Goal: Information Seeking & Learning: Learn about a topic

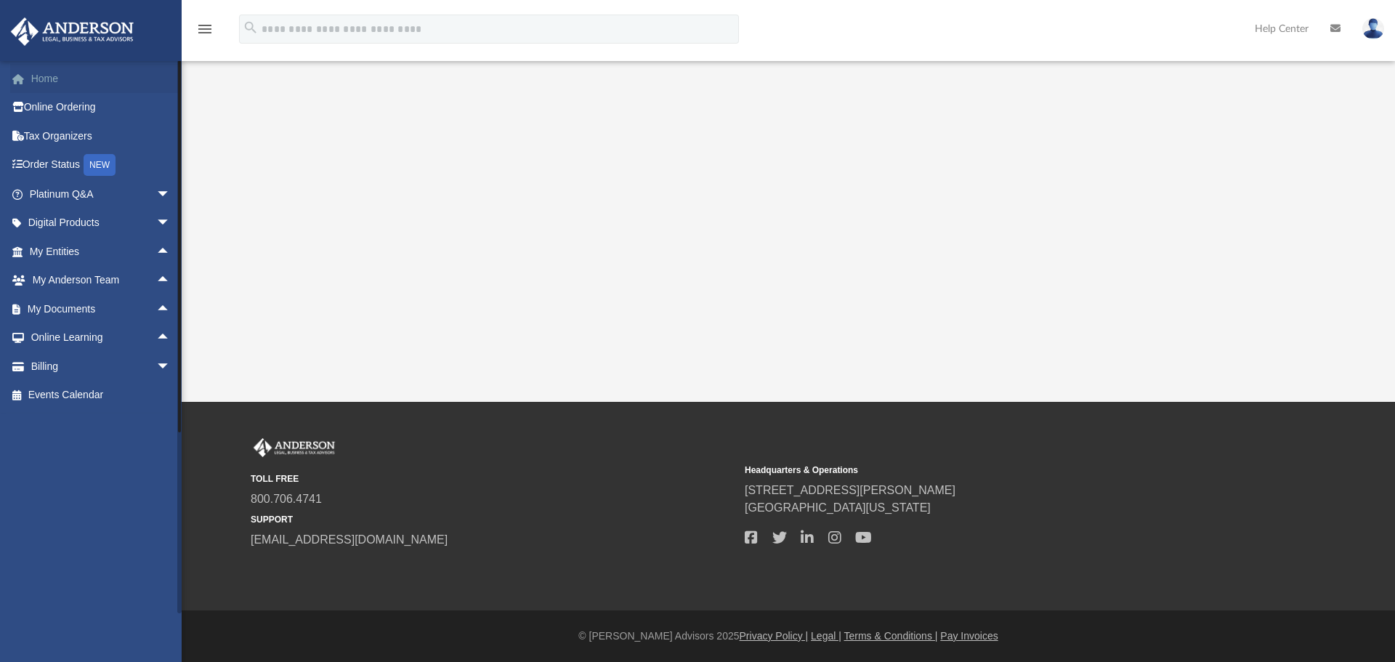
click at [34, 74] on link "Home" at bounding box center [101, 78] width 182 height 29
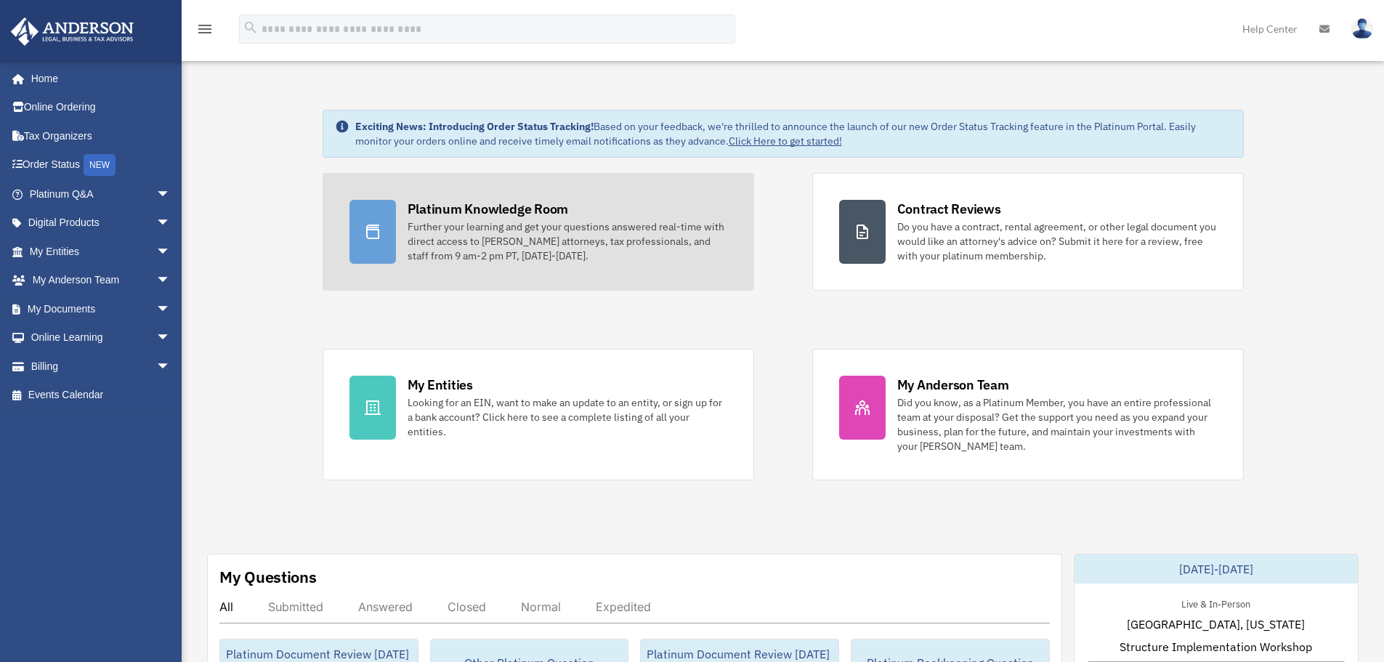
click at [397, 238] on link "Platinum Knowledge Room Further your learning and get your questions answered r…" at bounding box center [539, 232] width 432 height 118
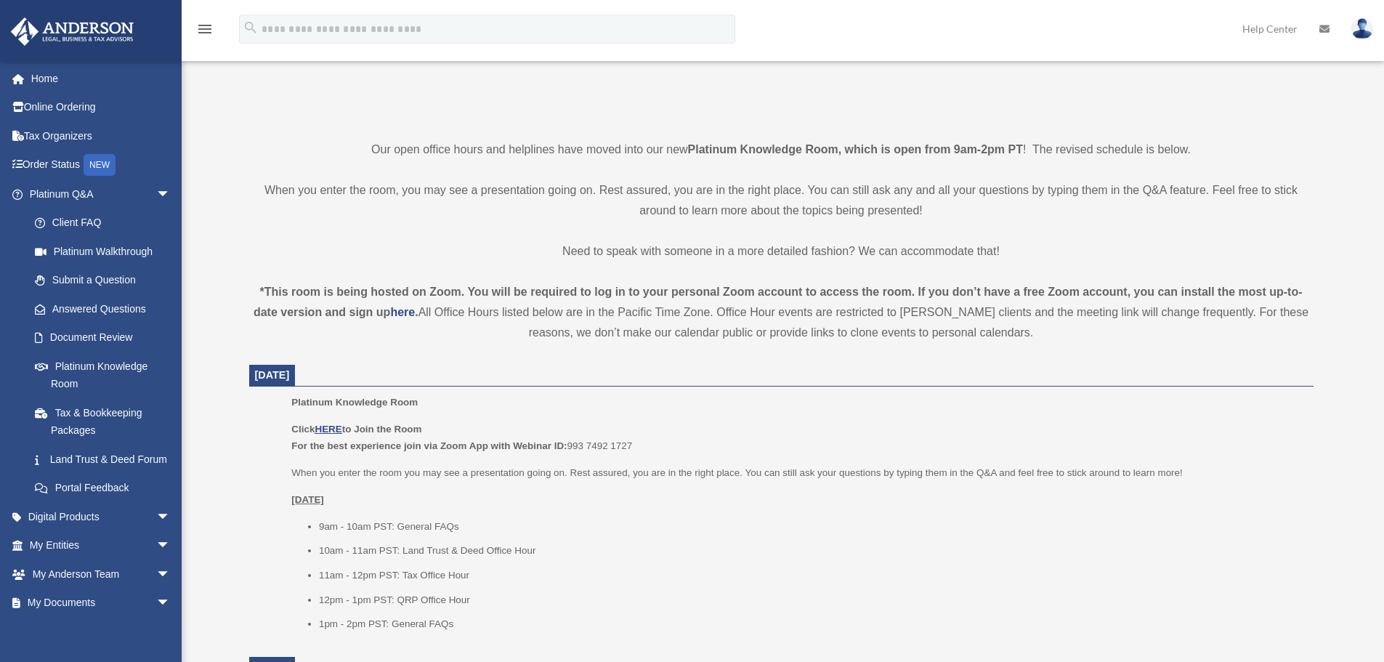
scroll to position [291, 0]
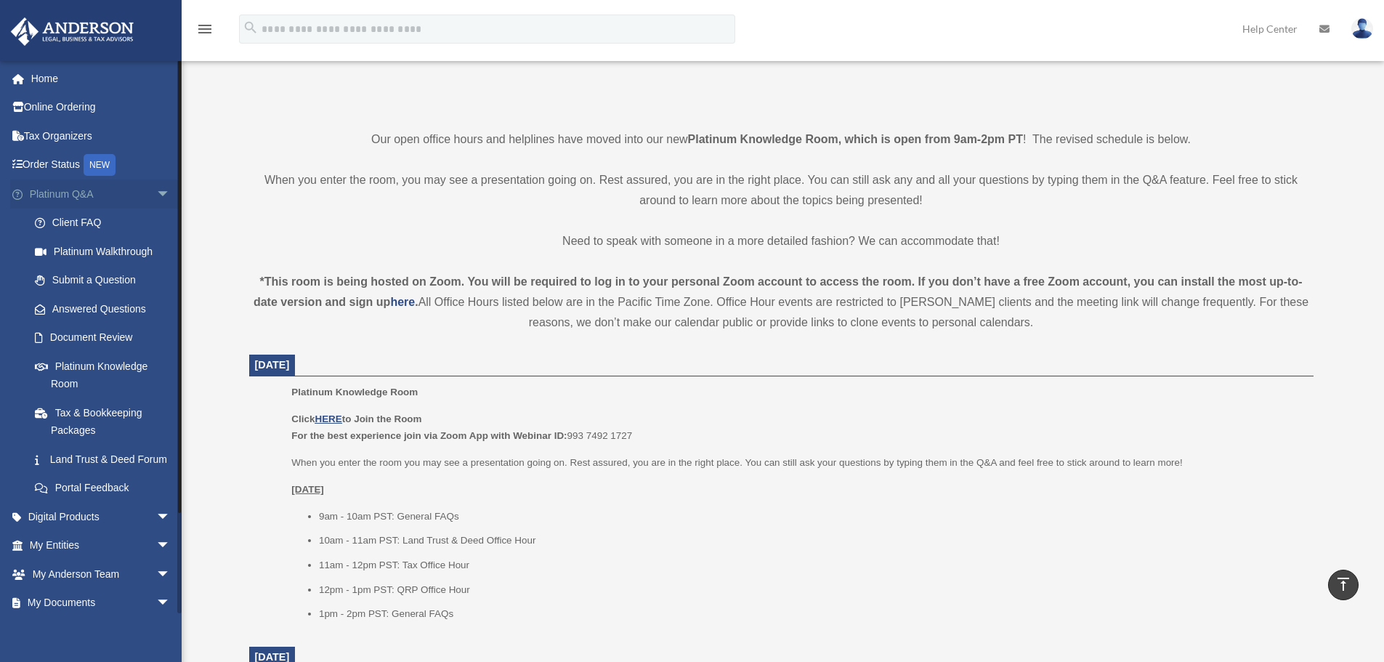
click at [161, 193] on span "arrow_drop_down" at bounding box center [170, 194] width 29 height 30
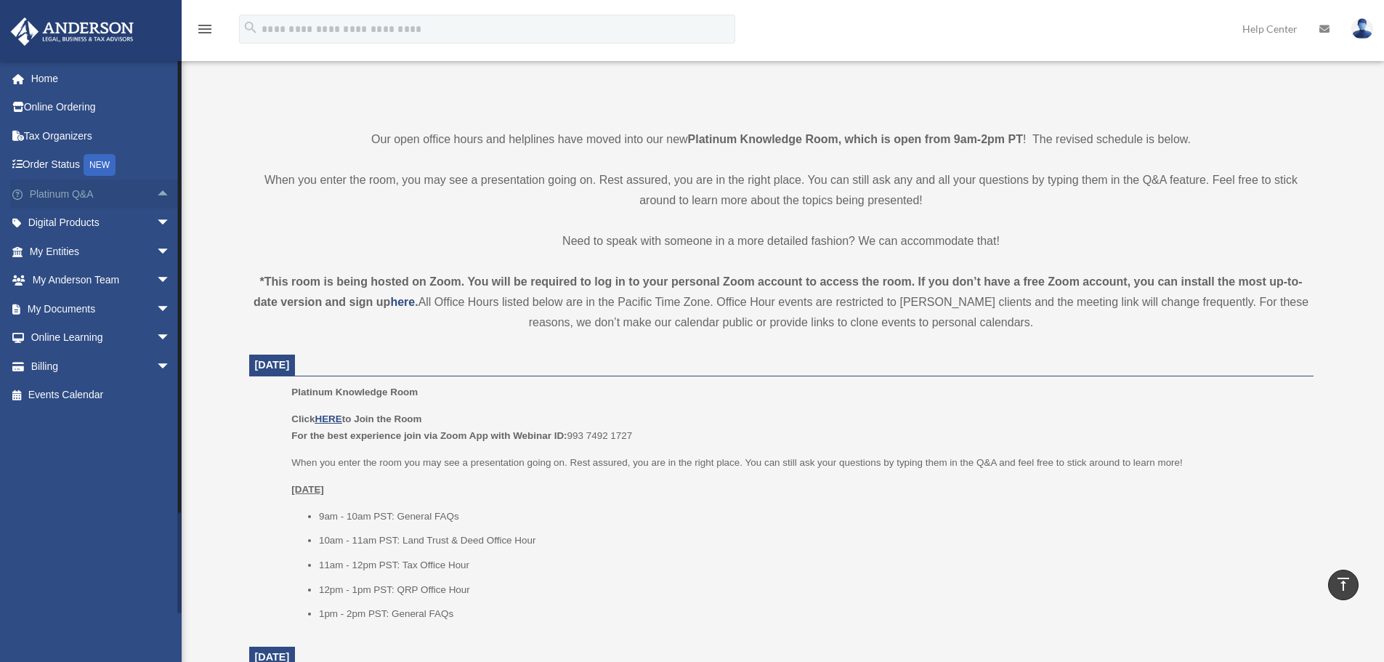
click at [156, 188] on span "arrow_drop_up" at bounding box center [170, 194] width 29 height 30
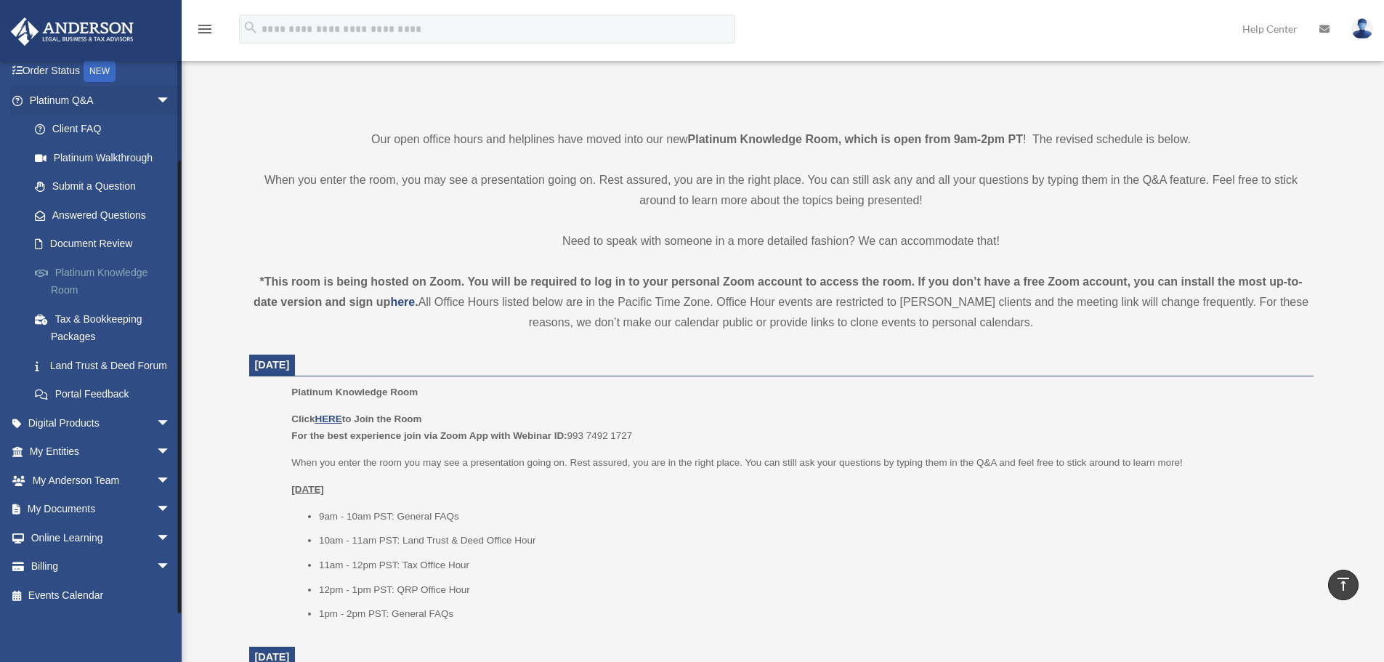
scroll to position [111, 0]
click at [135, 512] on link "My Documents arrow_drop_down" at bounding box center [101, 509] width 182 height 29
click at [156, 509] on span "arrow_drop_down" at bounding box center [170, 510] width 29 height 30
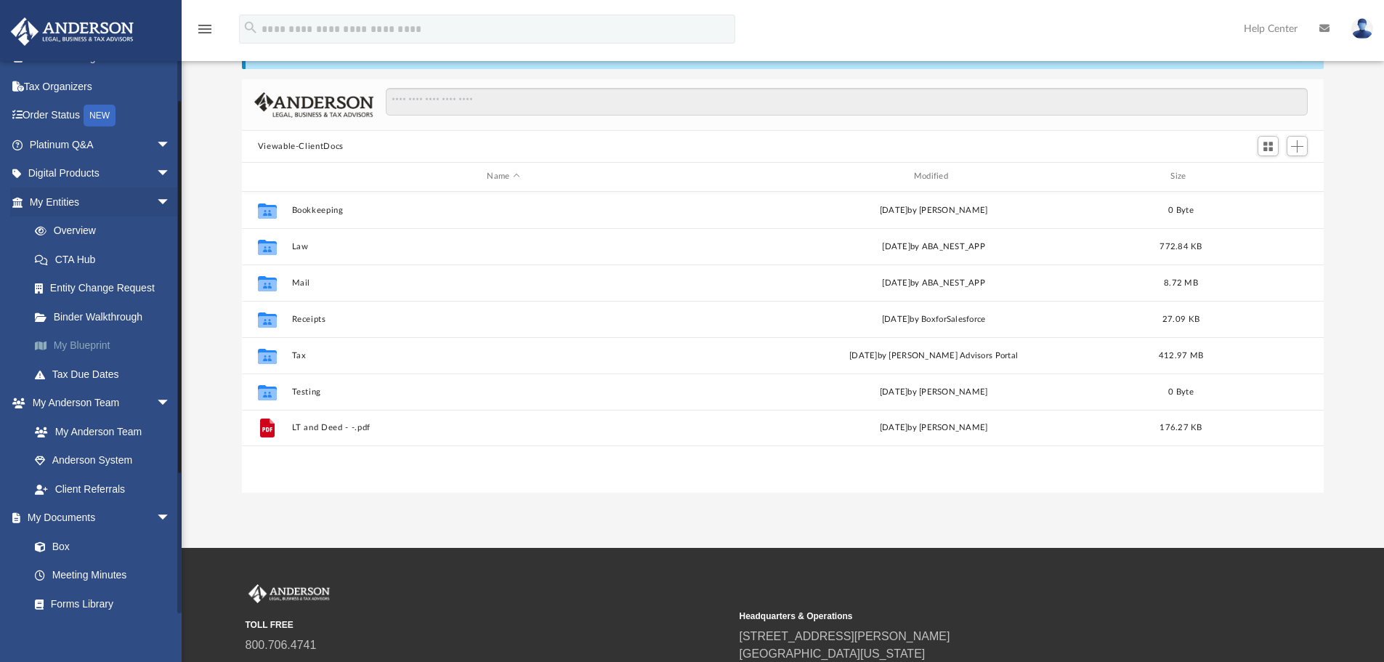
scroll to position [73, 0]
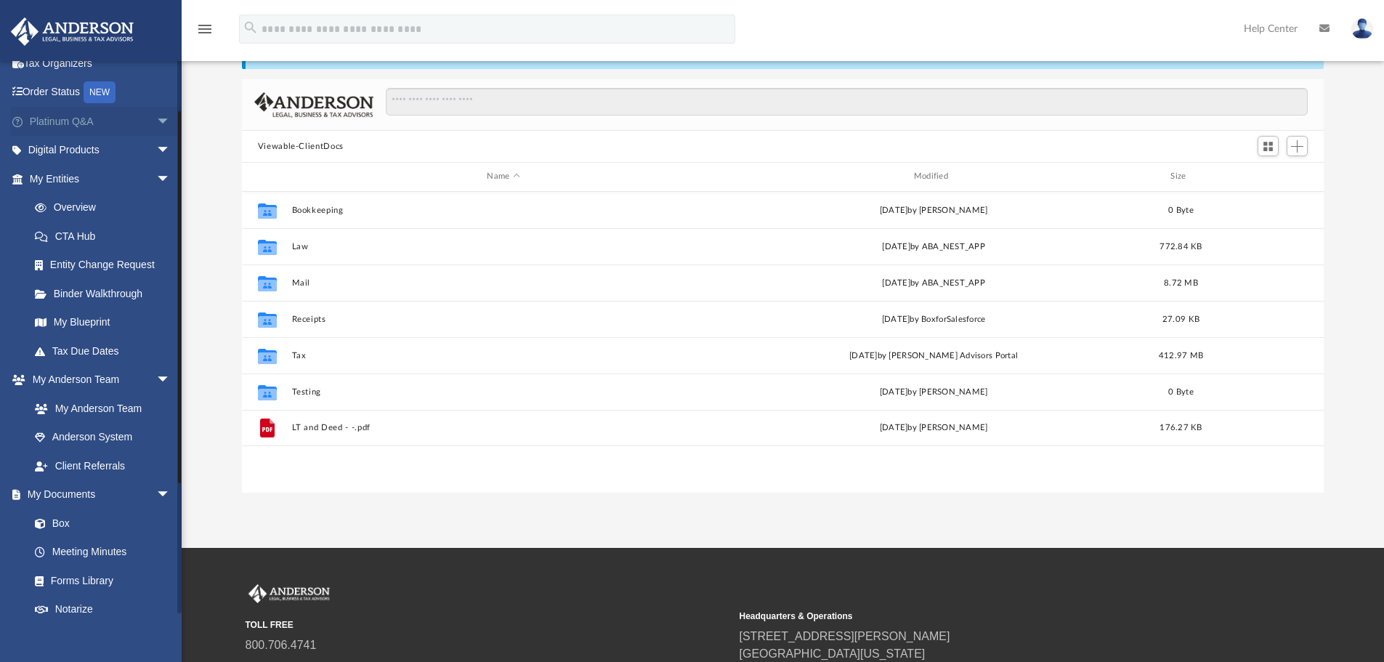
click at [156, 117] on span "arrow_drop_down" at bounding box center [170, 122] width 29 height 30
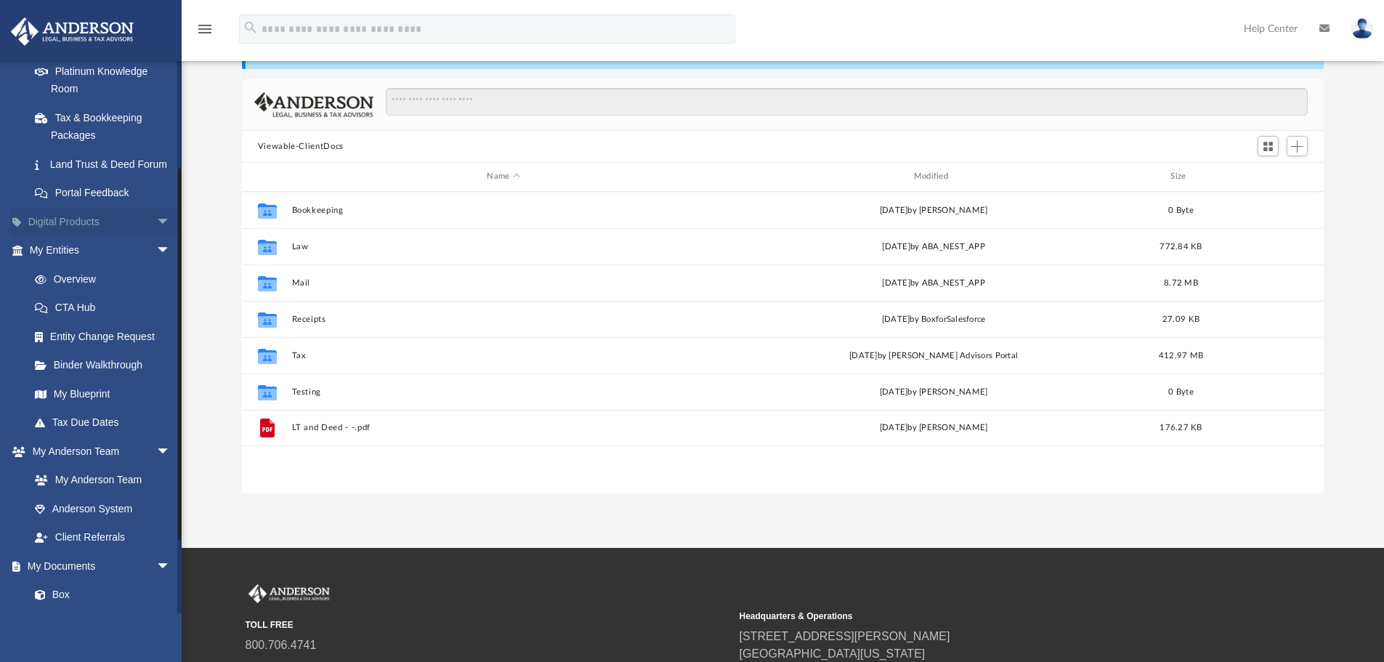
scroll to position [363, 0]
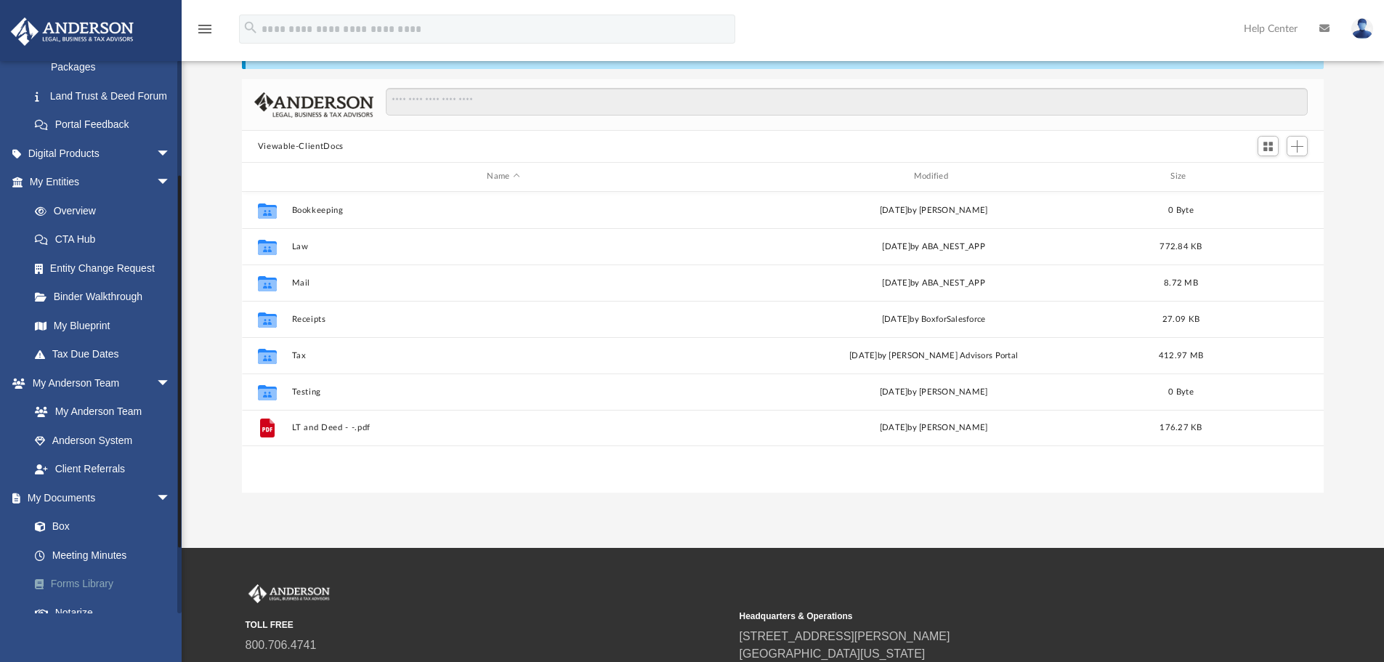
click at [69, 599] on link "Forms Library" at bounding box center [106, 584] width 172 height 29
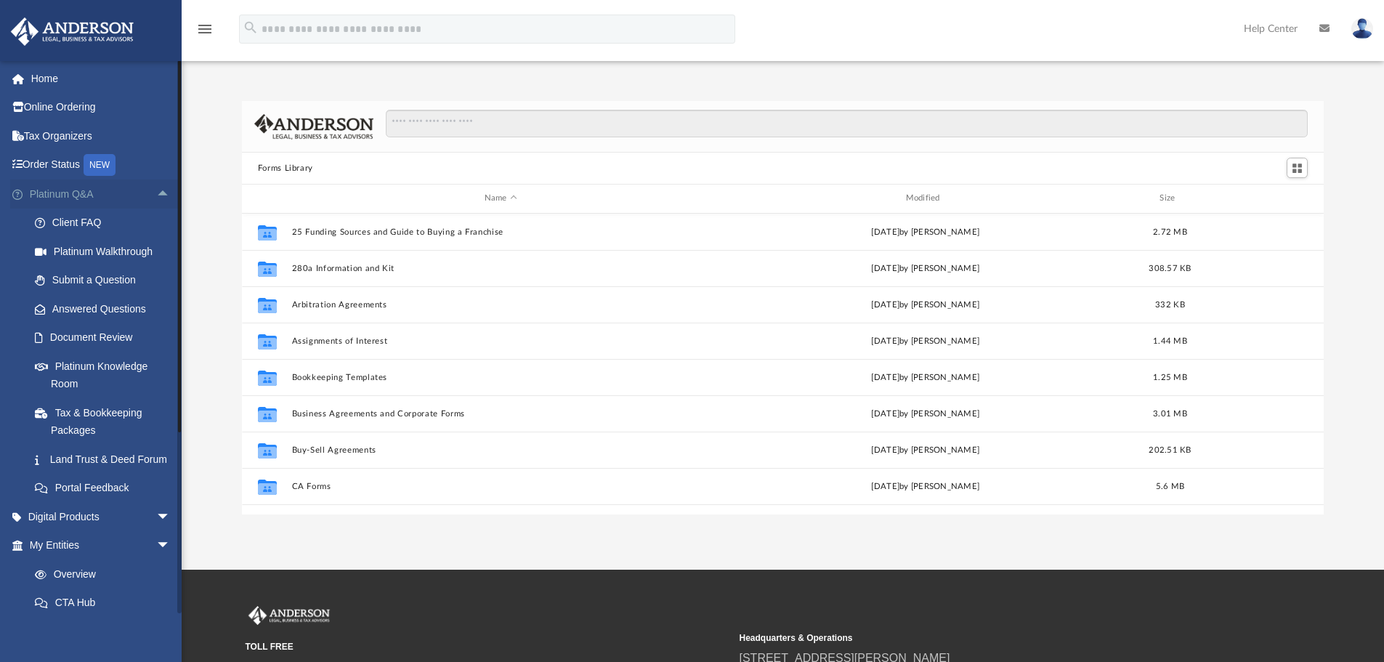
click at [156, 199] on span "arrow_drop_up" at bounding box center [170, 194] width 29 height 30
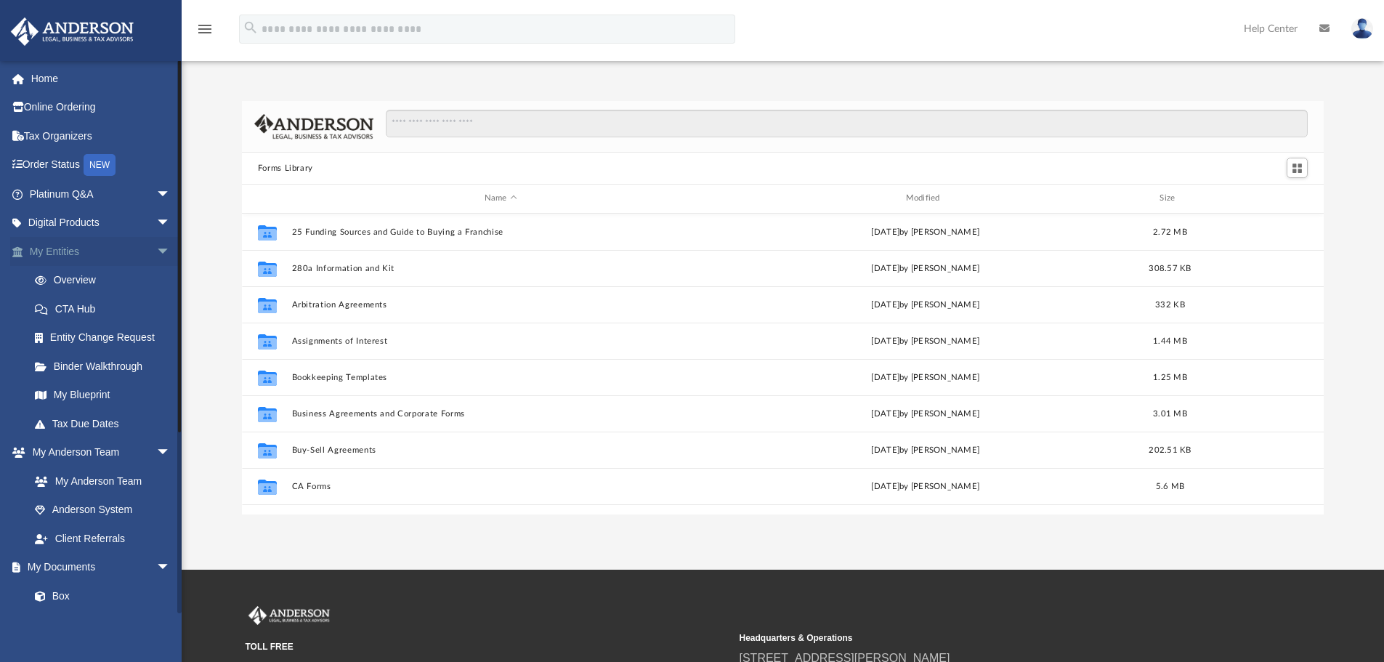
click at [156, 247] on span "arrow_drop_down" at bounding box center [170, 252] width 29 height 30
click at [157, 393] on span "arrow_drop_down" at bounding box center [170, 396] width 29 height 30
click at [156, 275] on span "arrow_drop_down" at bounding box center [170, 281] width 29 height 30
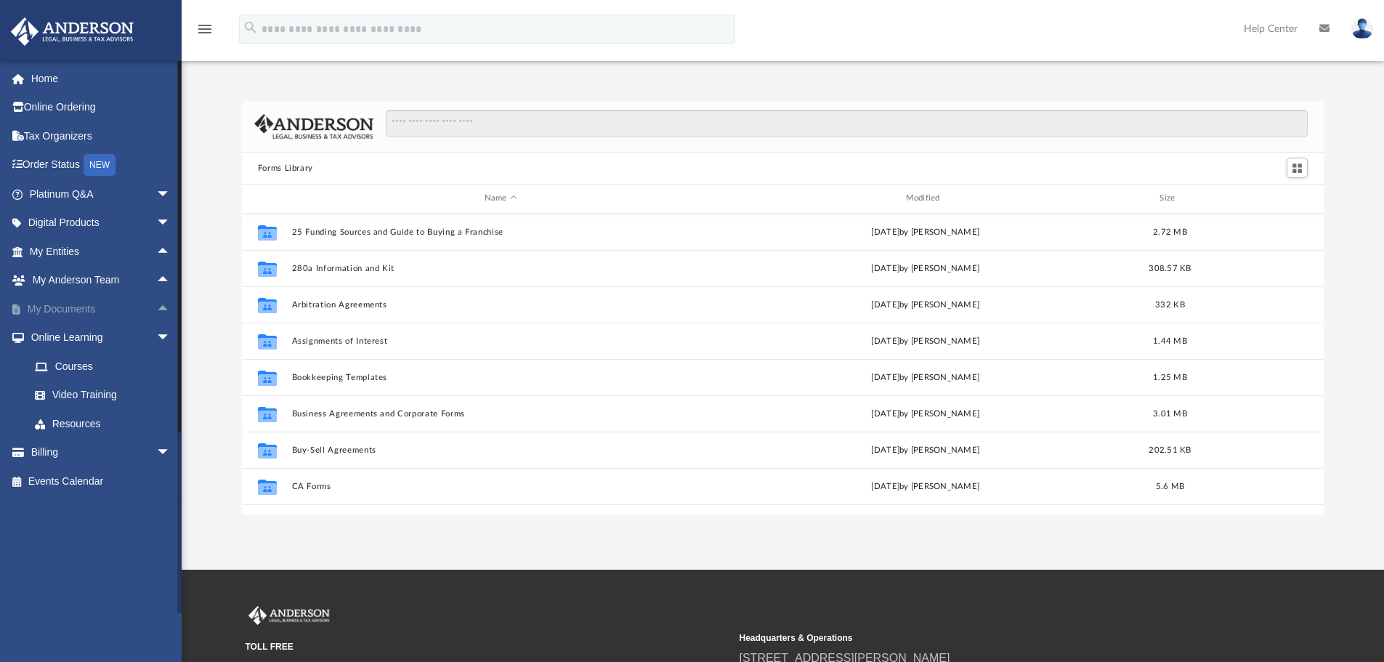
click at [156, 302] on span "arrow_drop_up" at bounding box center [170, 309] width 29 height 30
click at [62, 331] on link "Box" at bounding box center [106, 337] width 172 height 29
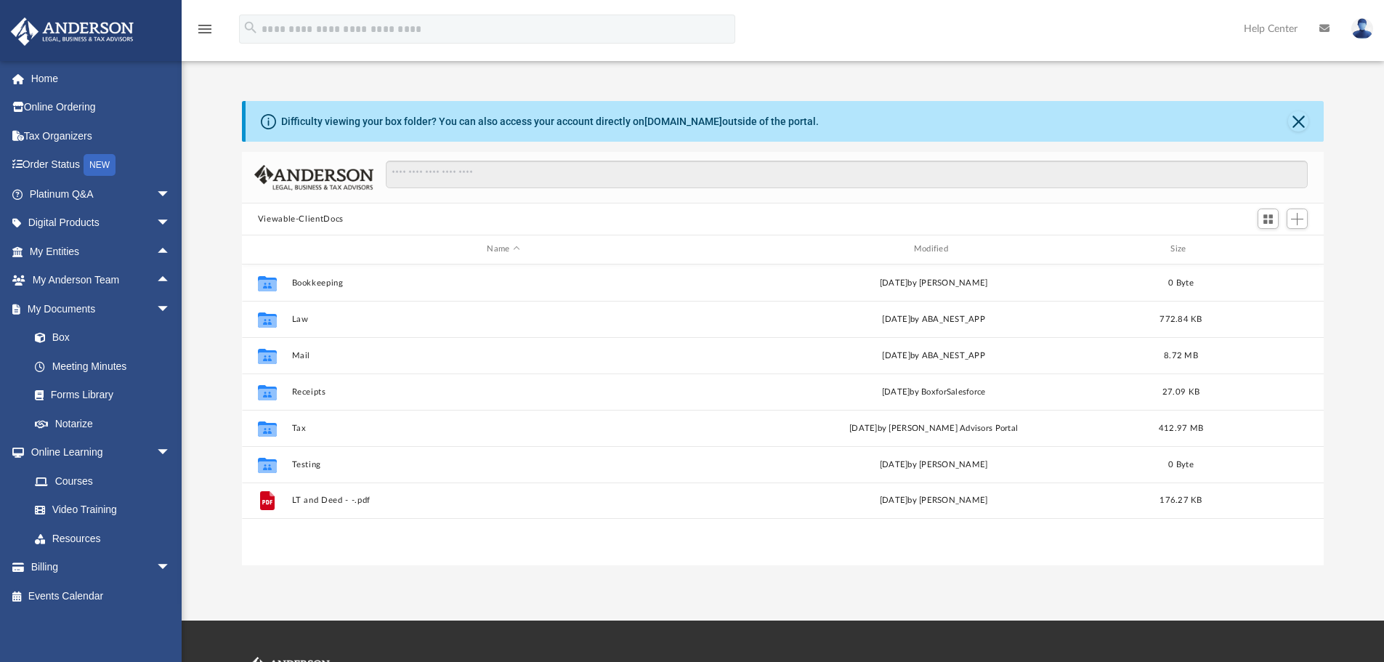
scroll to position [320, 1071]
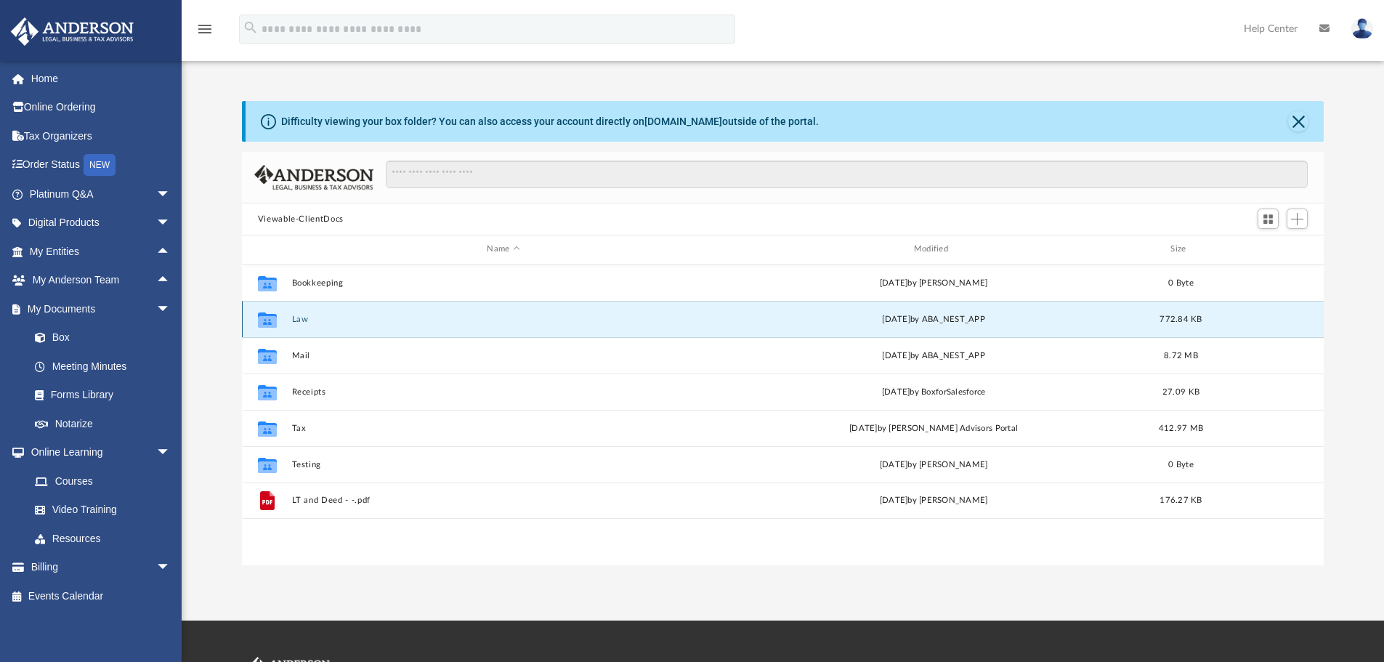
click at [295, 317] on button "Law" at bounding box center [503, 319] width 424 height 9
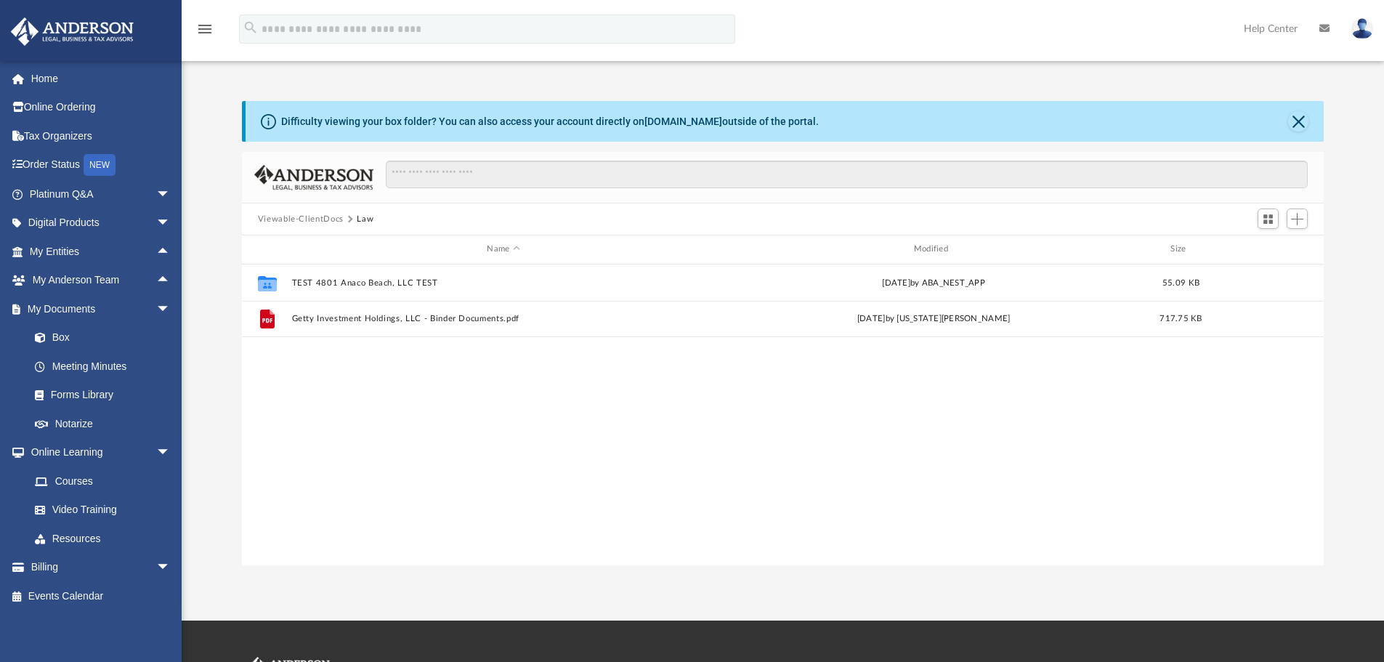
click at [313, 223] on button "Viewable-ClientDocs" at bounding box center [301, 219] width 86 height 13
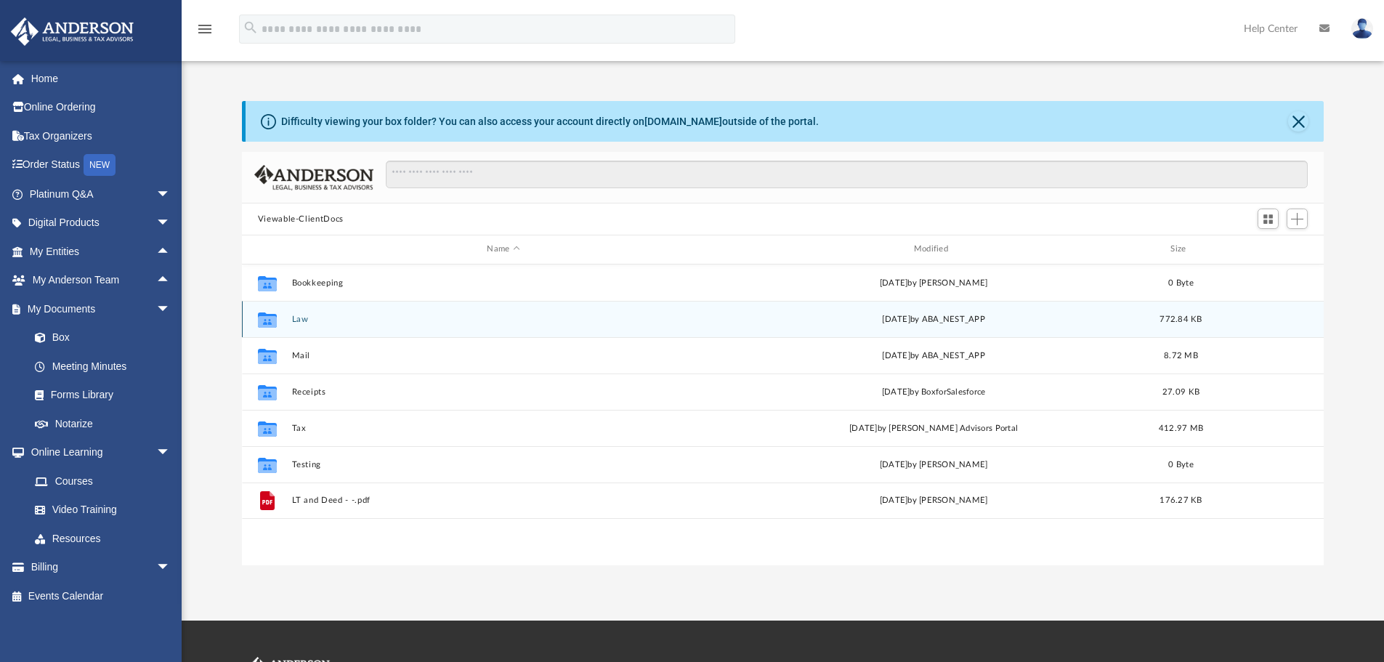
click at [296, 320] on button "Law" at bounding box center [503, 319] width 424 height 9
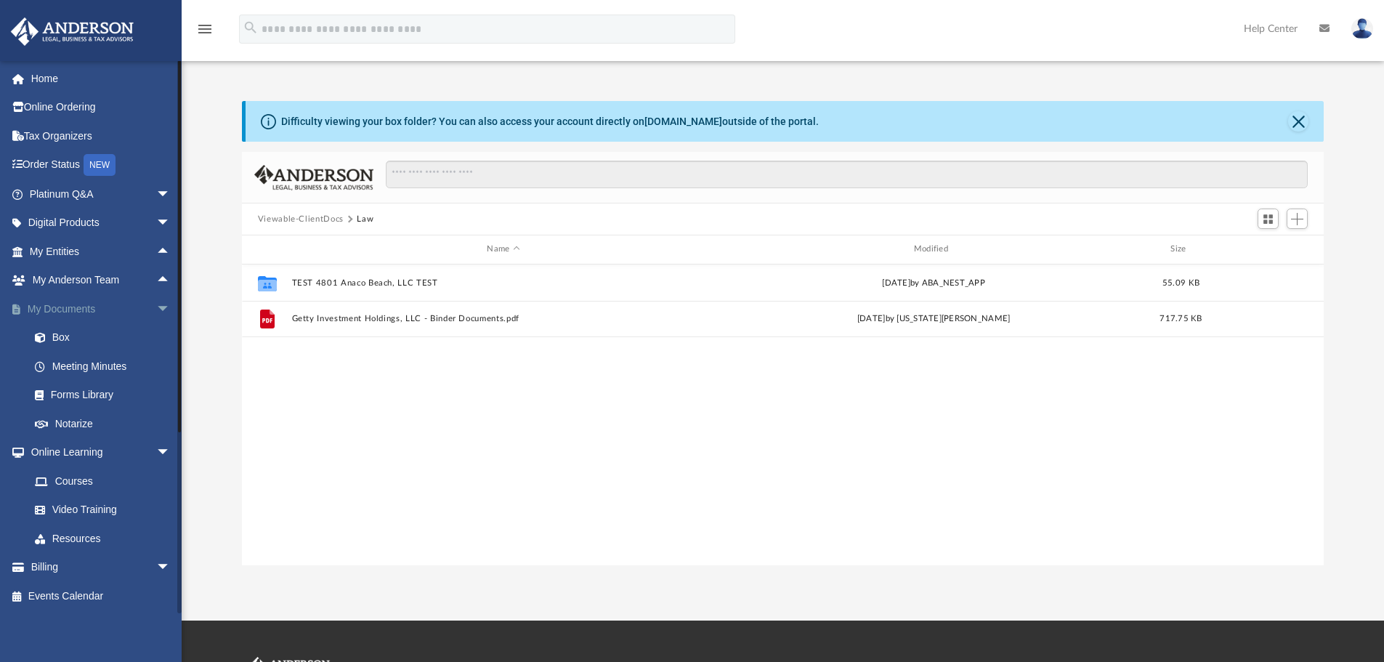
click at [156, 312] on span "arrow_drop_down" at bounding box center [170, 309] width 29 height 30
click at [156, 334] on span "arrow_drop_down" at bounding box center [170, 338] width 29 height 30
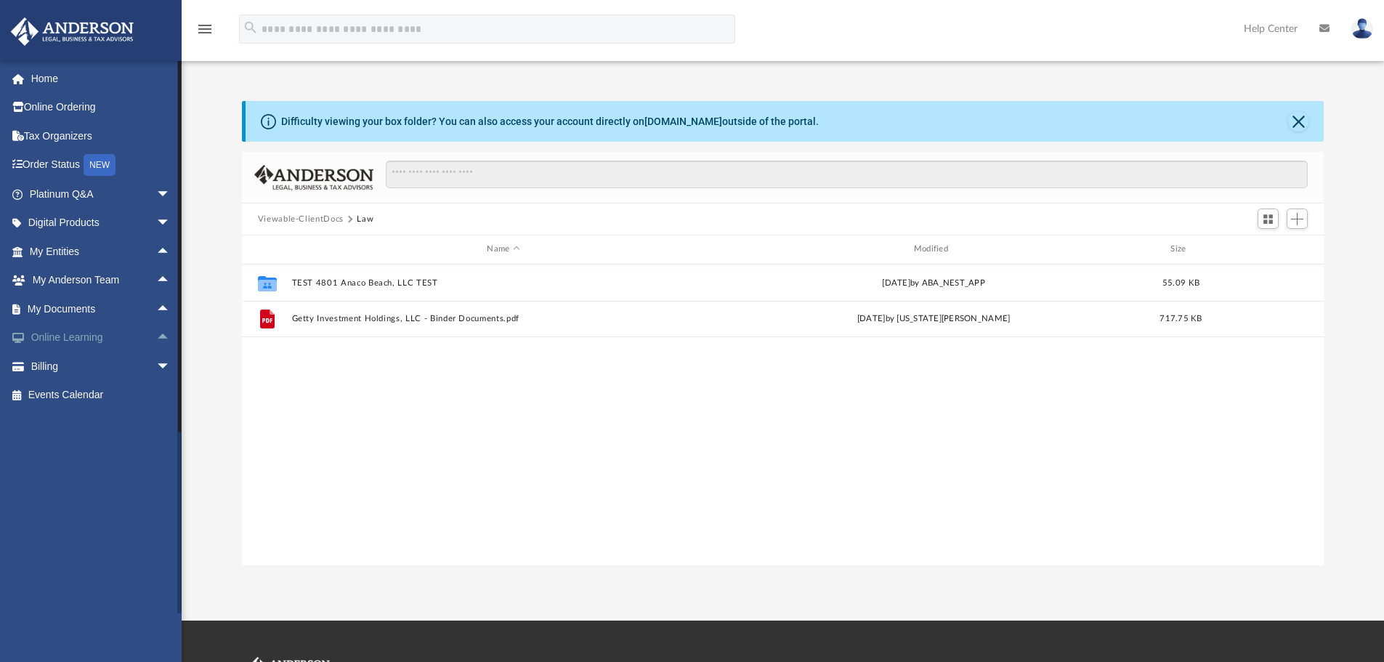
click at [156, 330] on span "arrow_drop_up" at bounding box center [170, 338] width 29 height 30
click at [85, 363] on link "Courses" at bounding box center [106, 366] width 172 height 29
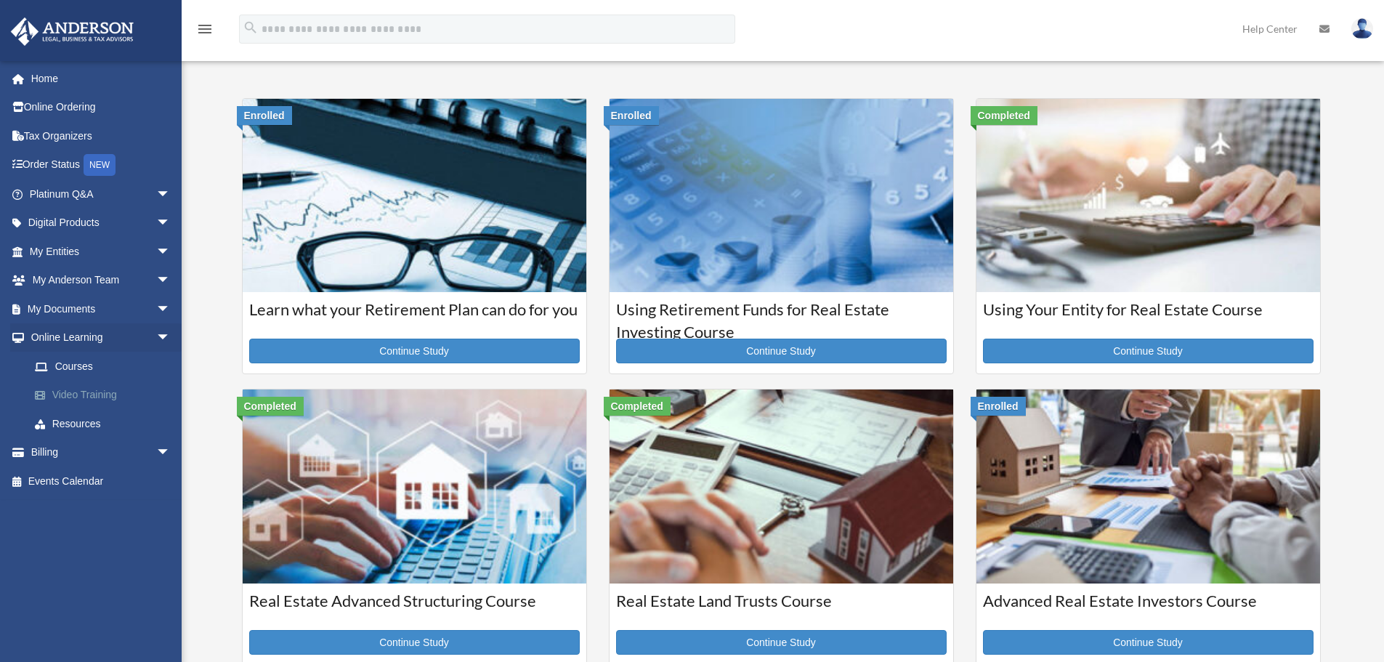
click at [82, 389] on link "Video Training" at bounding box center [106, 395] width 172 height 29
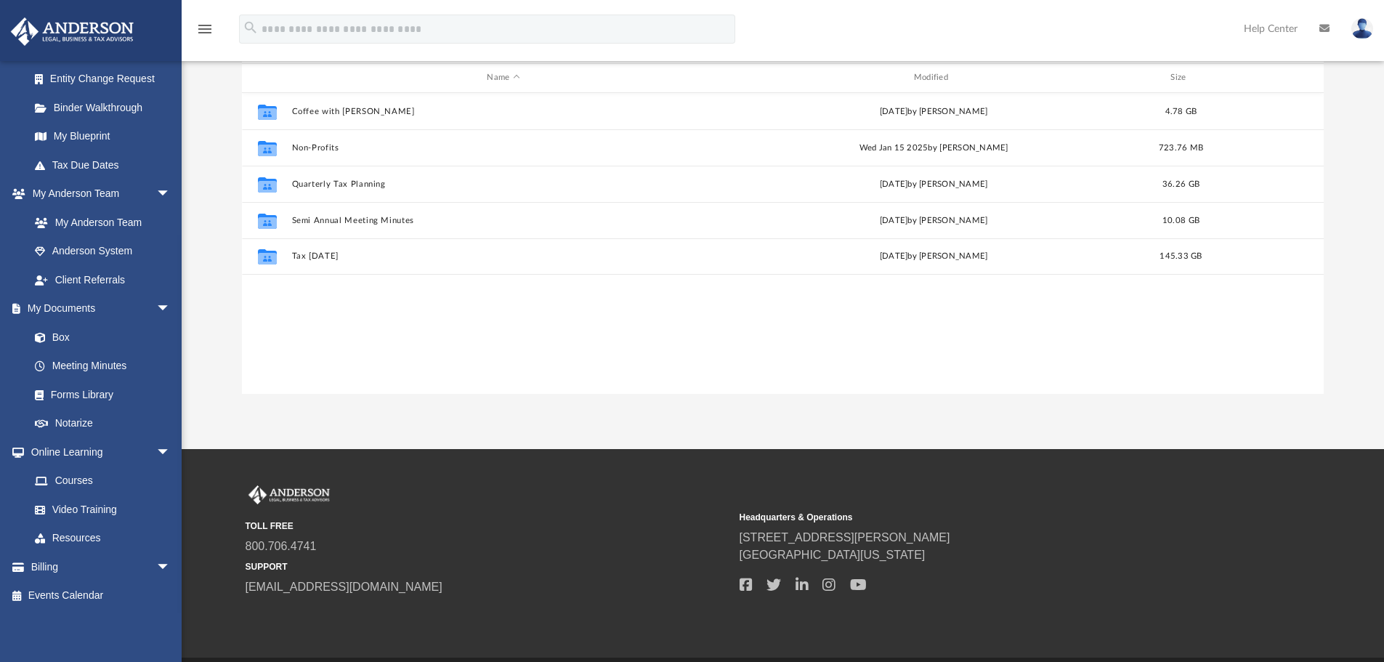
scroll to position [95, 0]
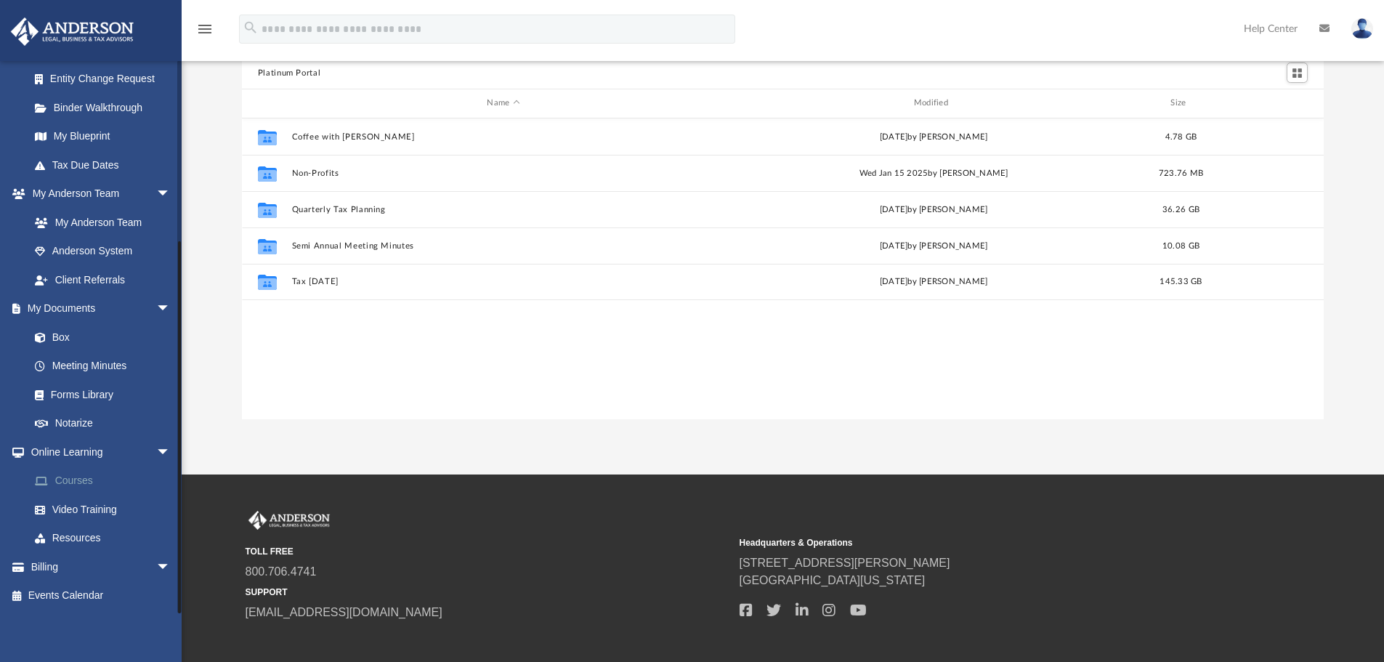
click at [94, 474] on link "Courses" at bounding box center [106, 480] width 172 height 29
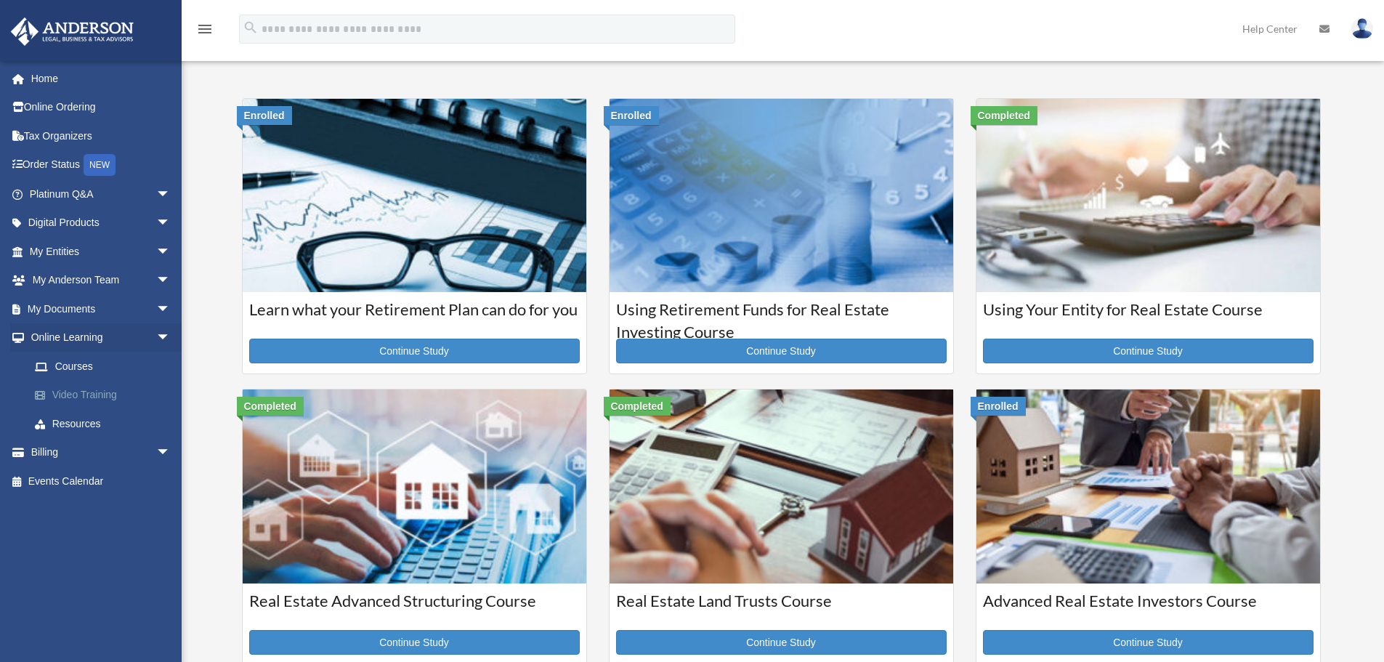
click at [92, 394] on link "Video Training" at bounding box center [106, 395] width 172 height 29
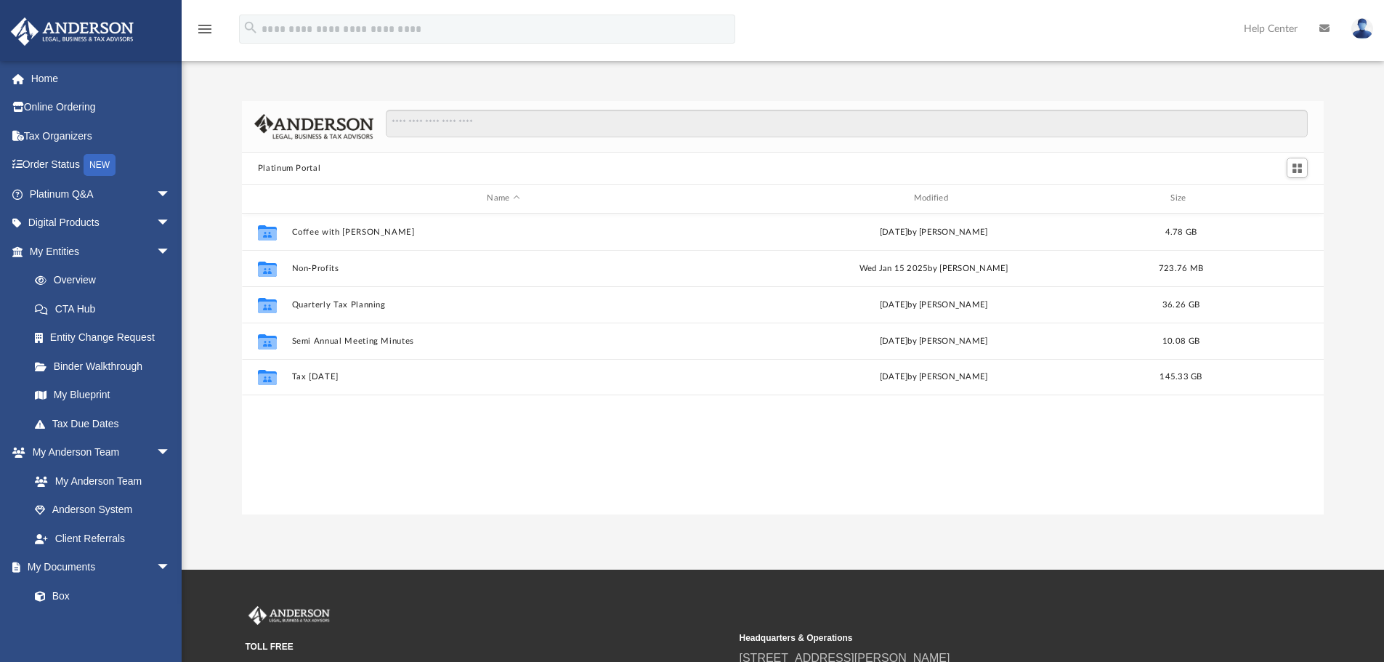
scroll to position [320, 1071]
click at [463, 123] on input "Search files and folders" at bounding box center [847, 124] width 922 height 28
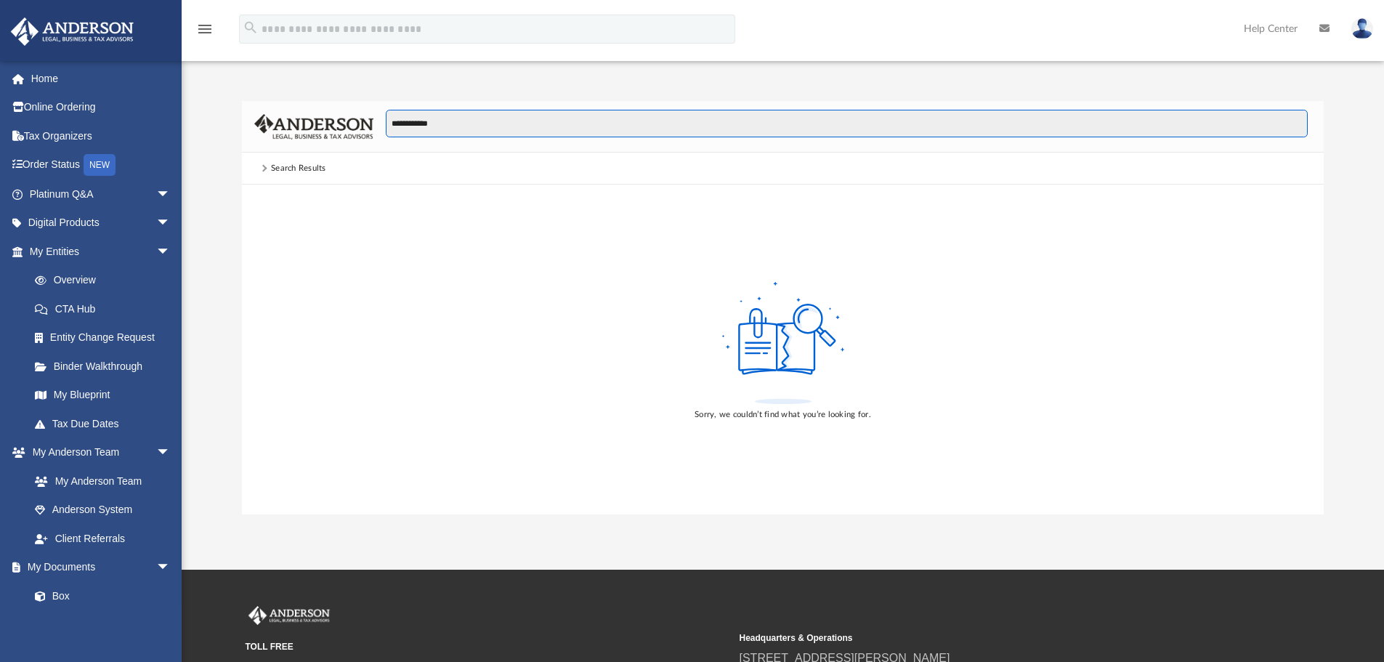
click at [495, 122] on input "**********" at bounding box center [847, 124] width 922 height 28
type input "*"
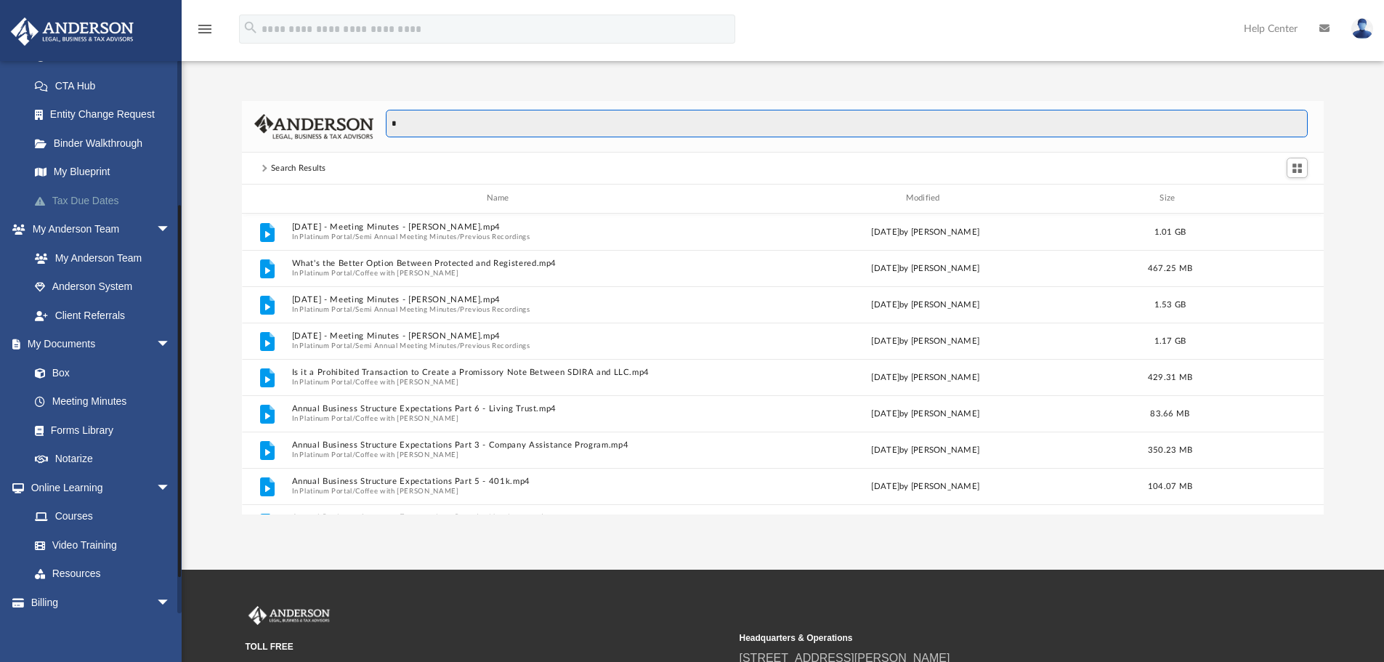
scroll to position [259, 0]
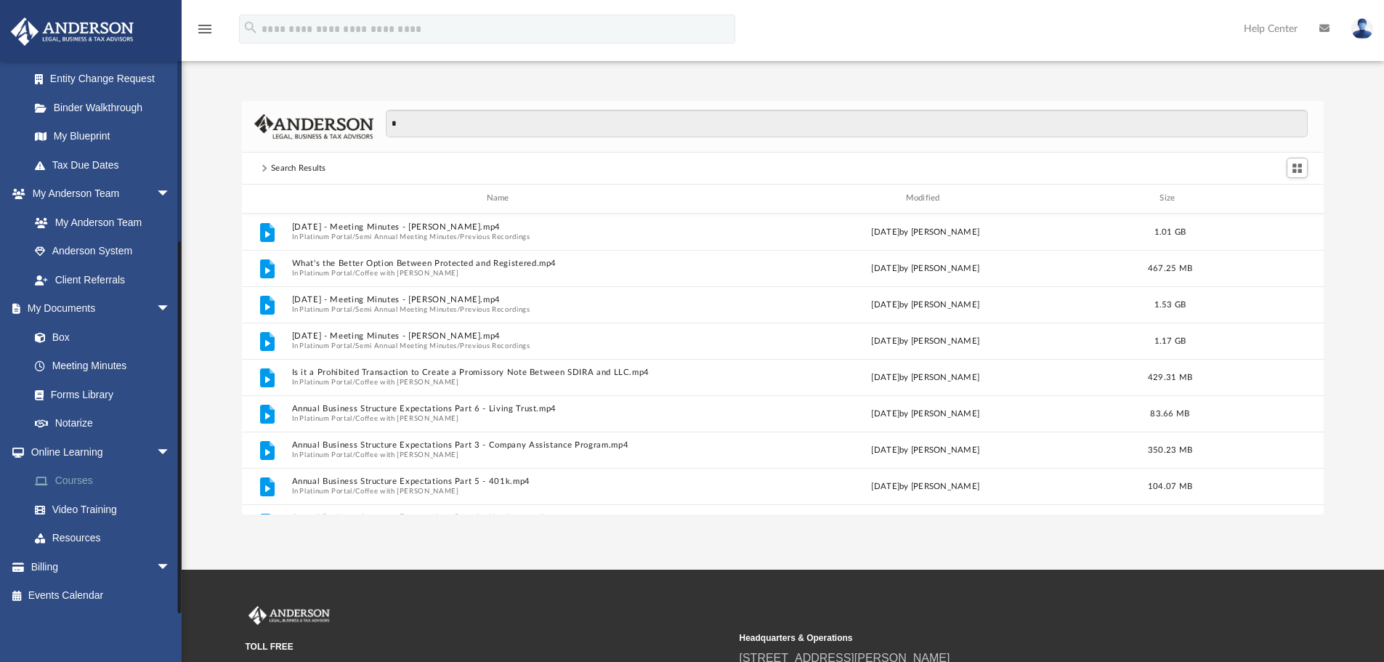
click at [83, 478] on link "Courses" at bounding box center [106, 480] width 172 height 29
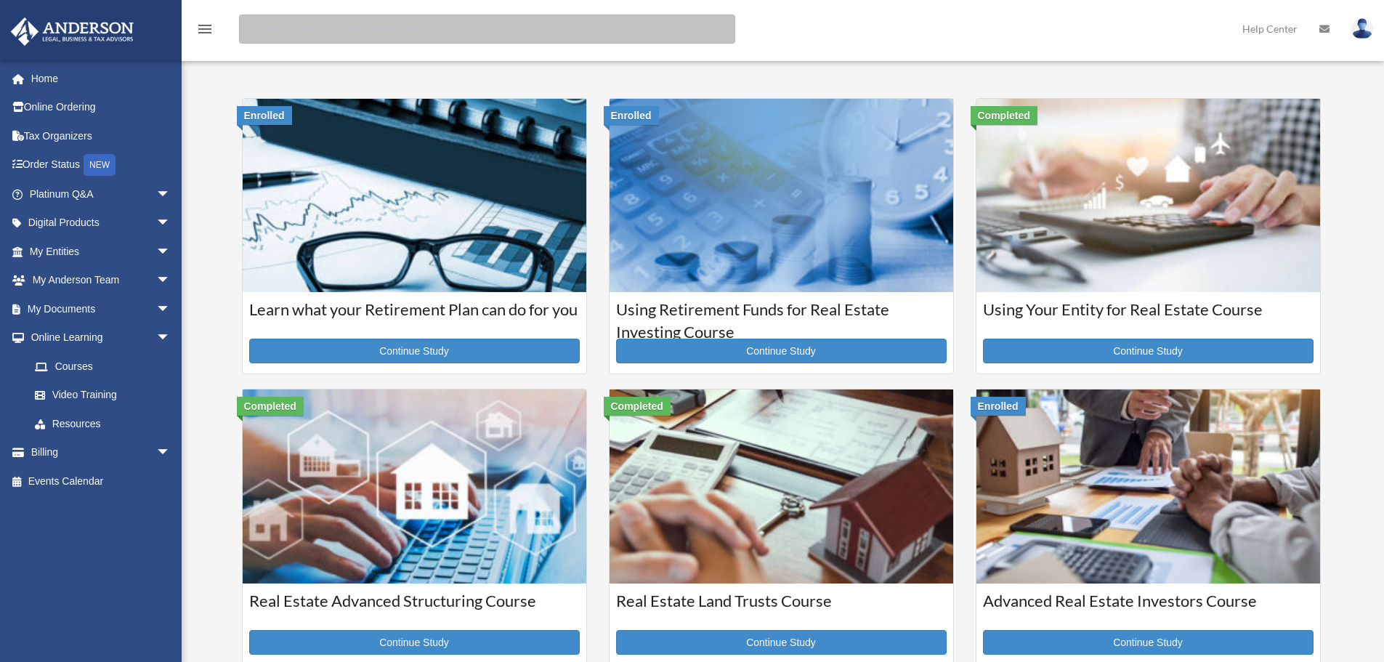
click at [339, 31] on input "search" at bounding box center [487, 29] width 496 height 29
type input "**********"
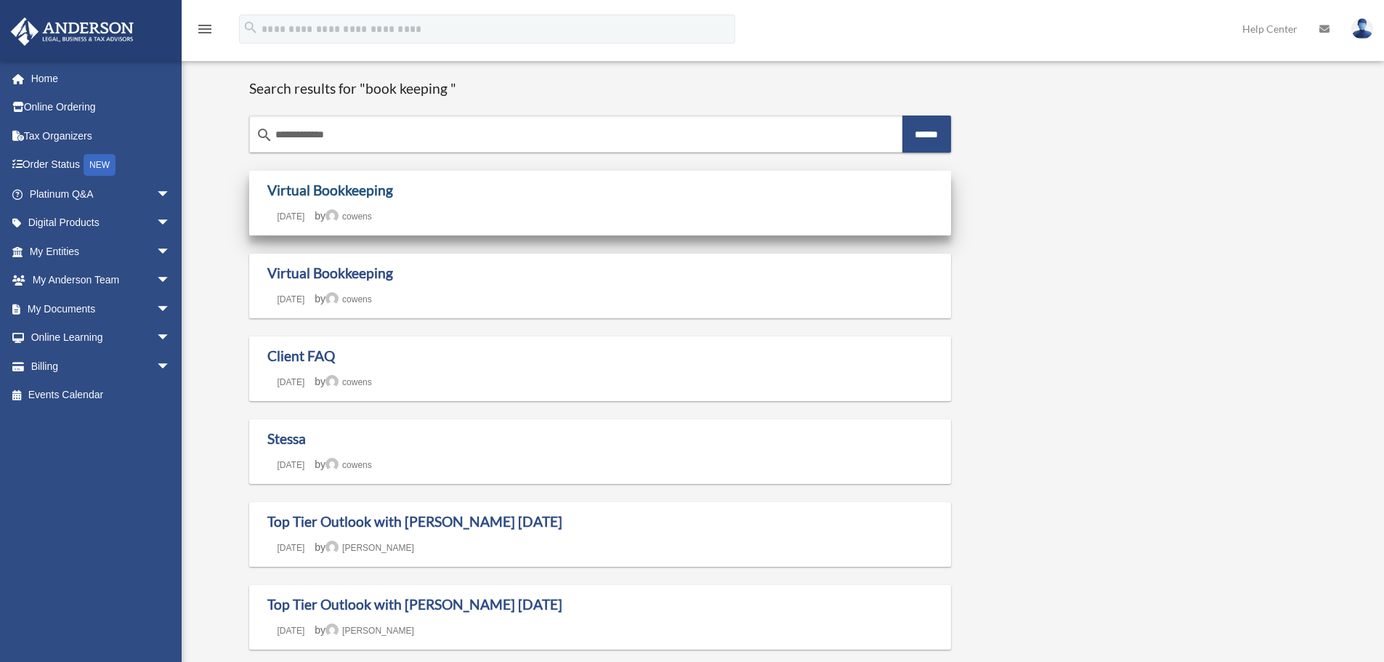
click at [323, 191] on link "Virtual Bookkeeping" at bounding box center [330, 190] width 126 height 17
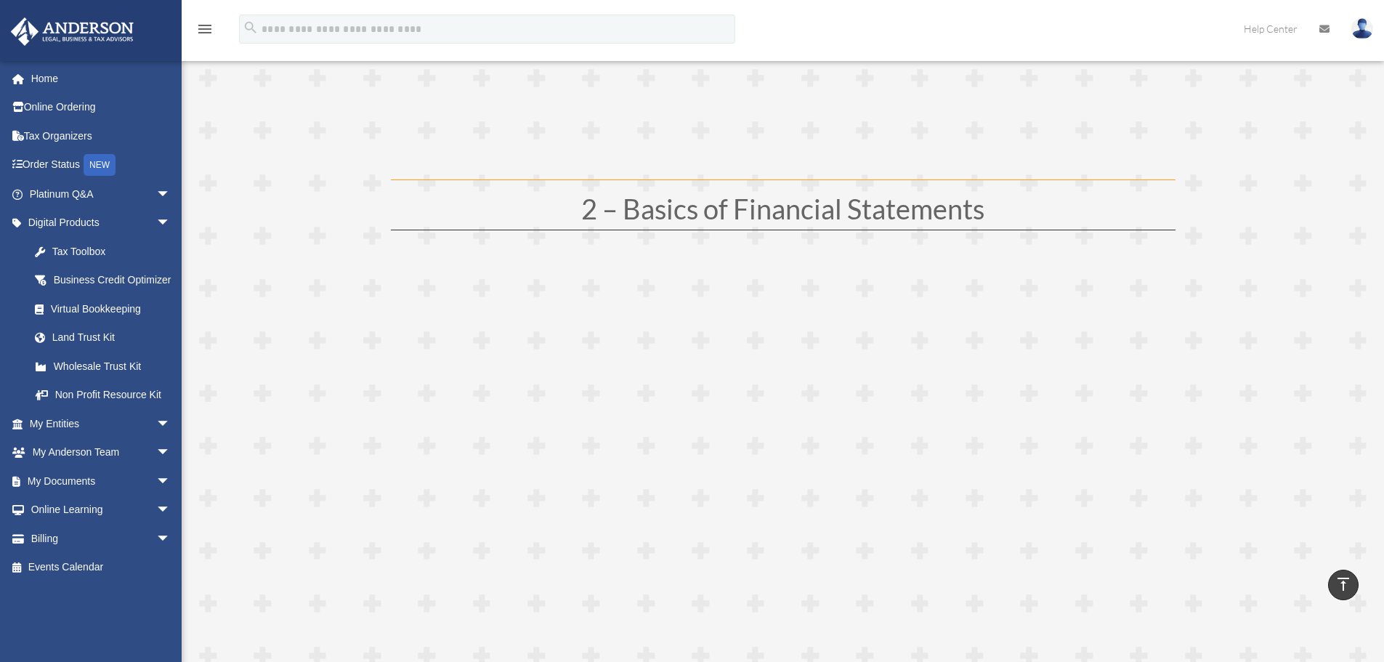
scroll to position [581, 0]
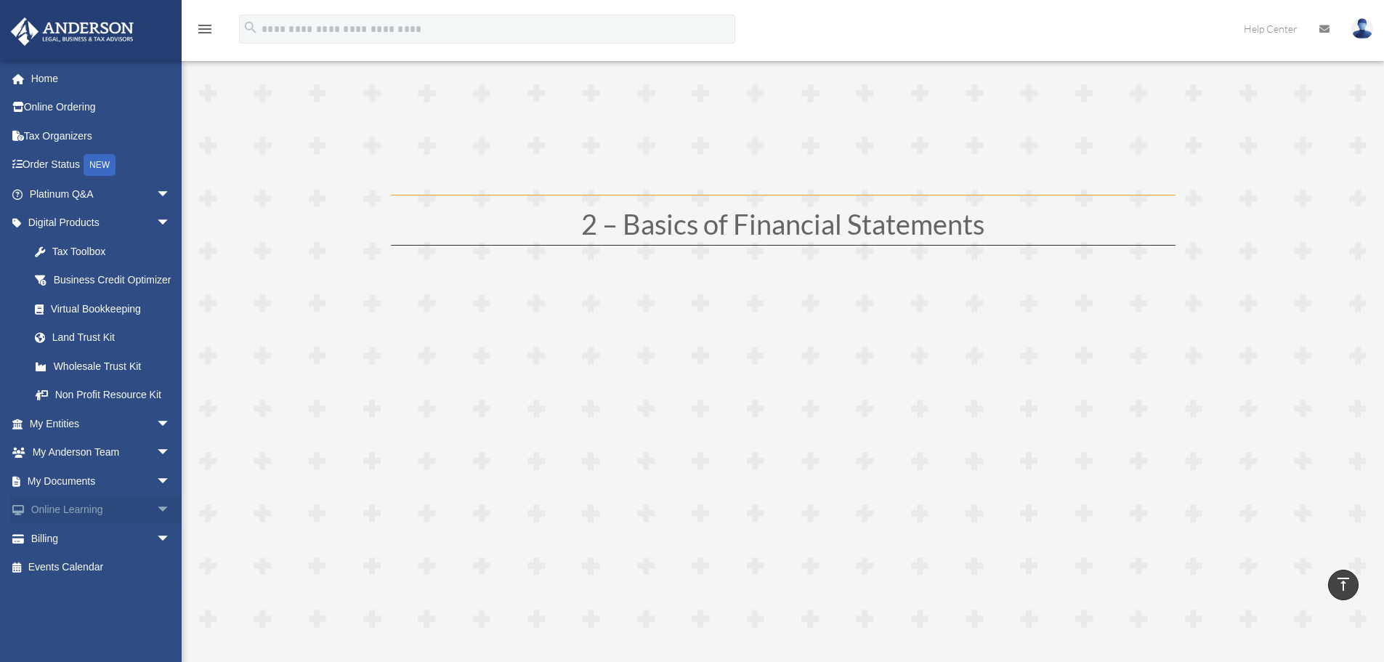
click at [156, 525] on span "arrow_drop_down" at bounding box center [170, 511] width 29 height 30
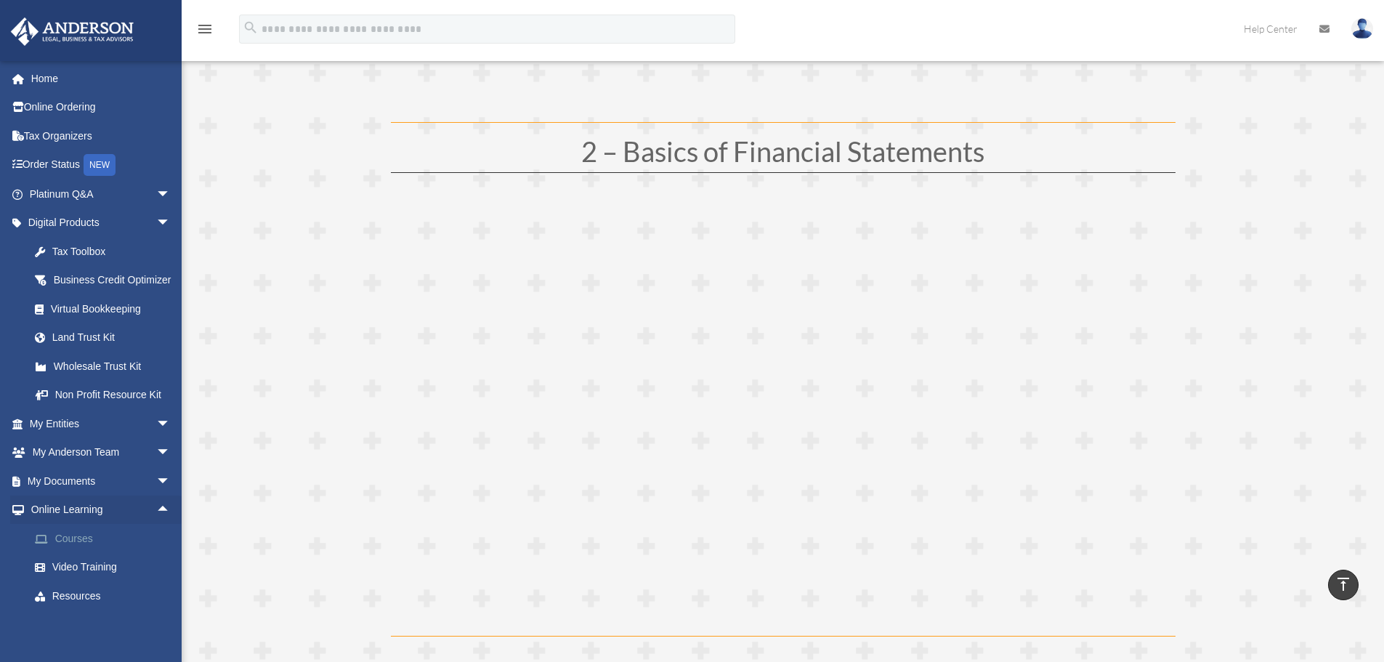
click at [84, 553] on link "Courses" at bounding box center [106, 538] width 172 height 29
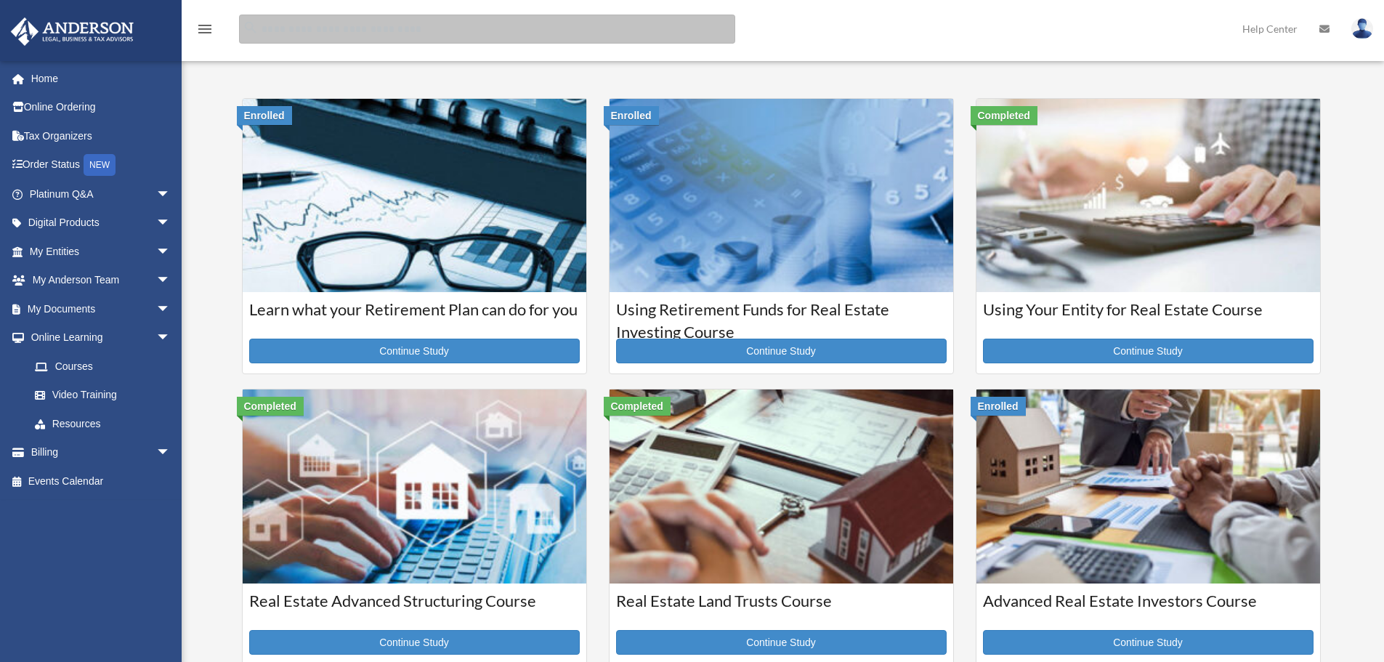
click at [348, 31] on input "search" at bounding box center [487, 29] width 496 height 29
type input "**********"
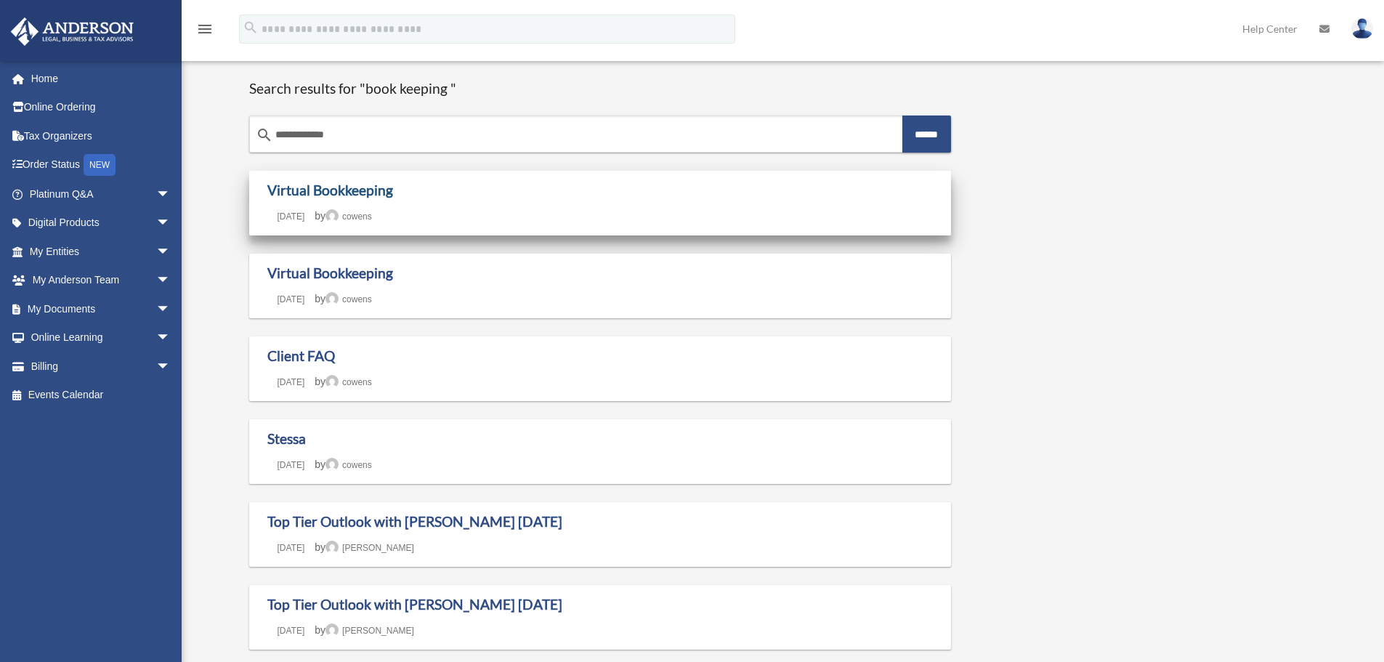
click at [334, 187] on link "Virtual Bookkeeping" at bounding box center [330, 190] width 126 height 17
